Goal: Task Accomplishment & Management: Manage account settings

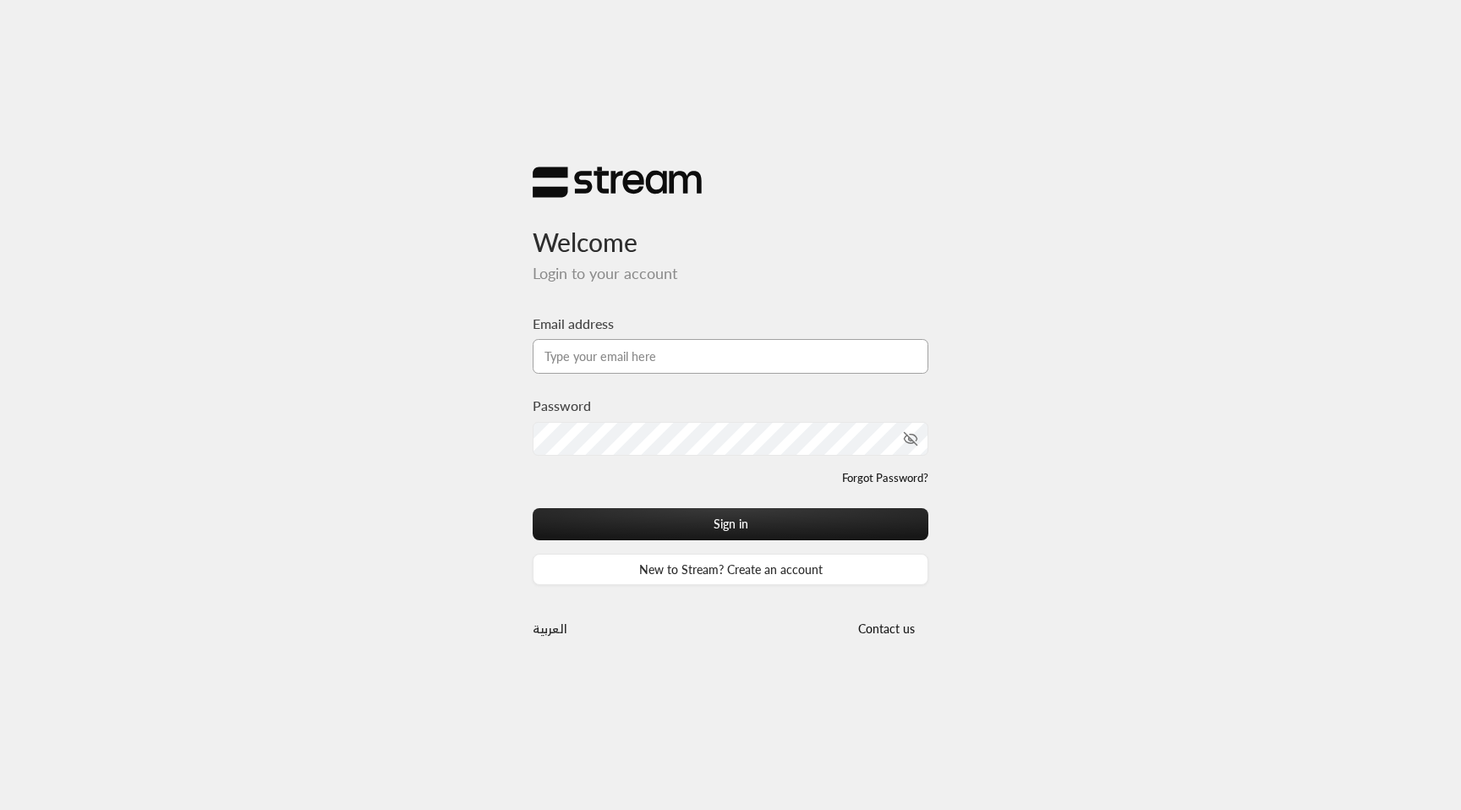
click at [639, 355] on input "Email address" at bounding box center [731, 356] width 396 height 35
click at [712, 347] on input "Email address" at bounding box center [731, 356] width 396 height 35
click at [655, 351] on input "Email address" at bounding box center [731, 356] width 396 height 35
click at [352, 155] on div "Welcome Login to your account Email address Password Forgot Password? Sign in N…" at bounding box center [730, 405] width 1461 height 810
click at [642, 369] on input "Email address" at bounding box center [731, 356] width 396 height 35
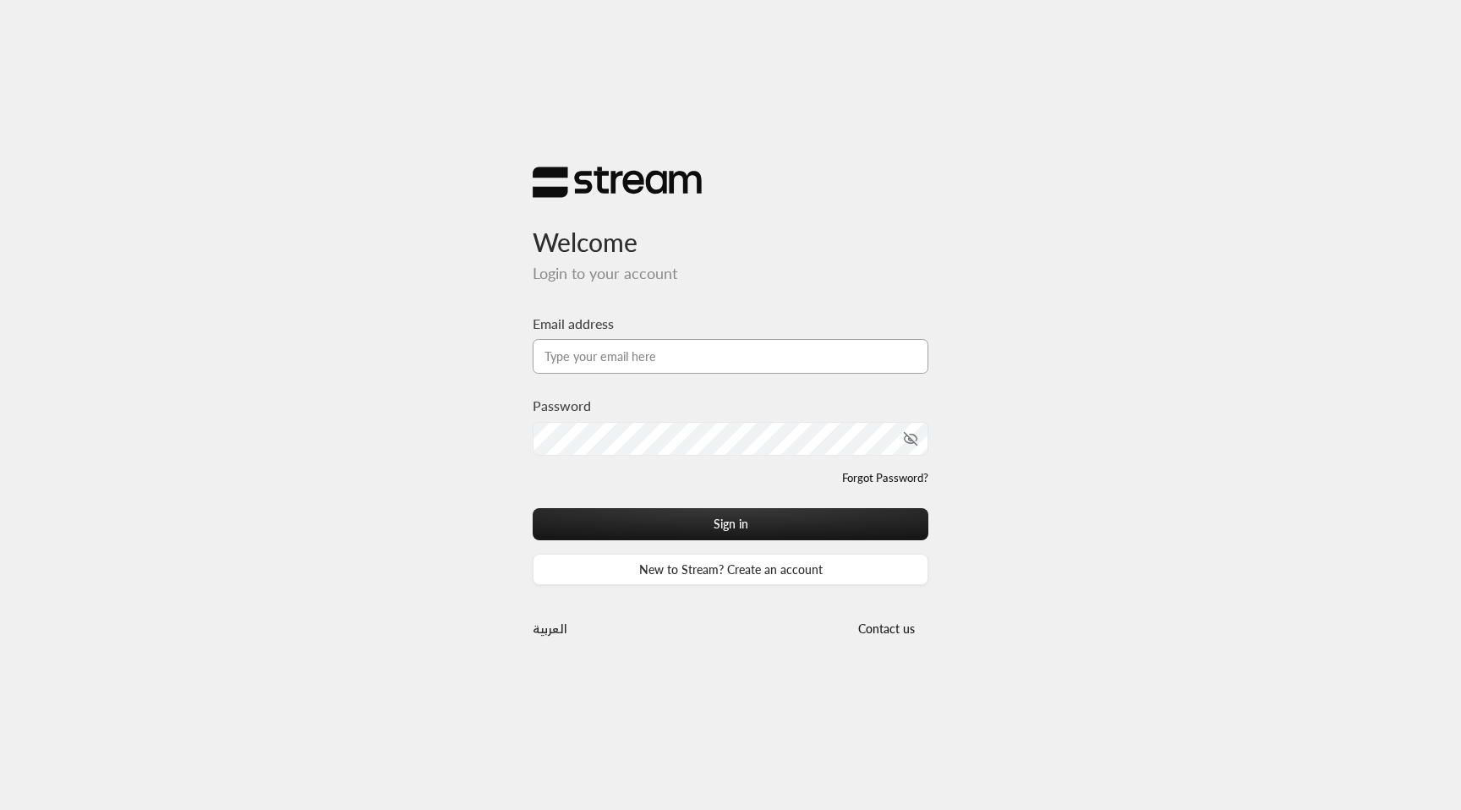
type input "[EMAIL_ADDRESS][DOMAIN_NAME]"
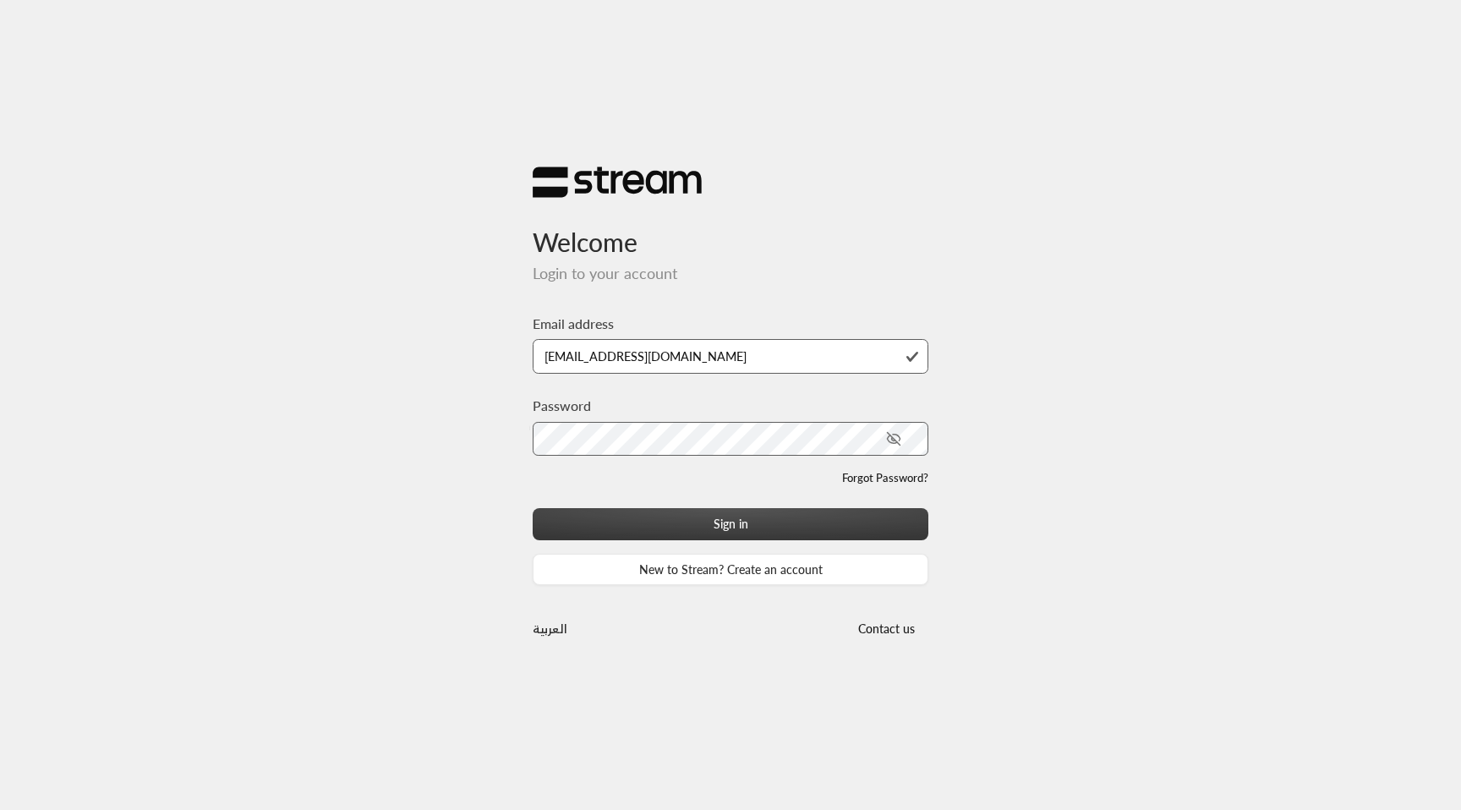
click at [655, 522] on button "Sign in" at bounding box center [731, 523] width 396 height 31
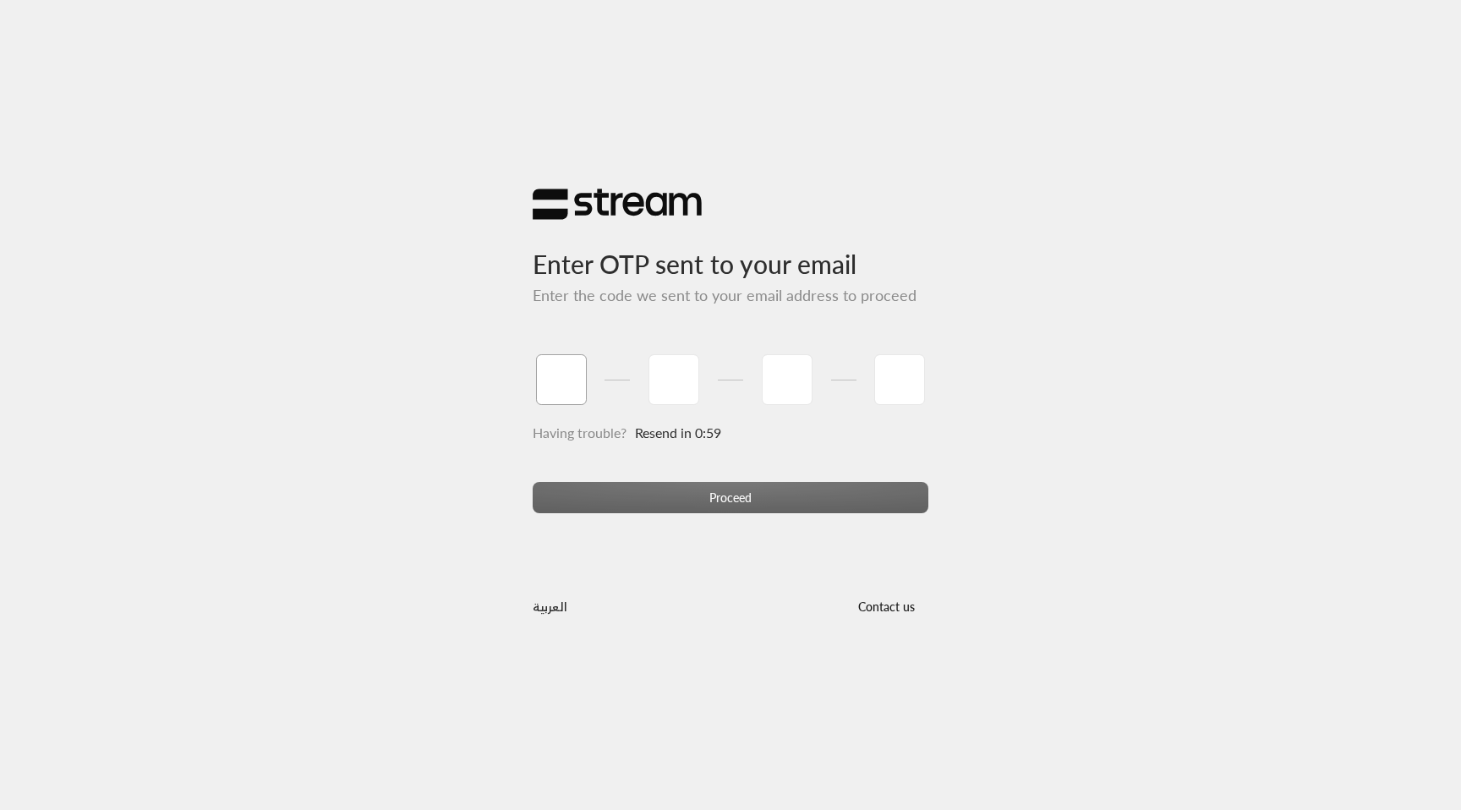
type input "1"
type input "2"
type input "3"
type input "4"
click at [776, 494] on div "Proceed" at bounding box center [731, 505] width 396 height 46
